Goal: Browse casually

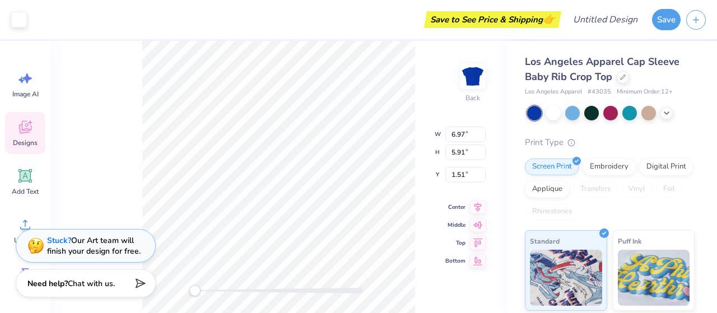
click at [94, 192] on div "Back W 6.97 6.97 " H 5.91 5.91 " Y 1.51 1.51 " Center Middle Top Bottom" at bounding box center [278, 177] width 456 height 272
click at [34, 144] on span "Designs" at bounding box center [25, 142] width 25 height 9
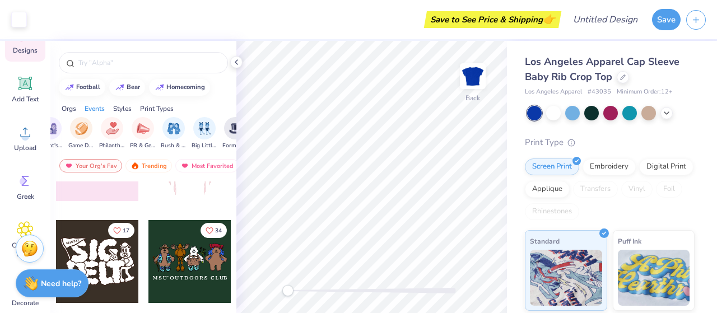
scroll to position [115, 0]
